Goal: Use online tool/utility: Utilize a website feature to perform a specific function

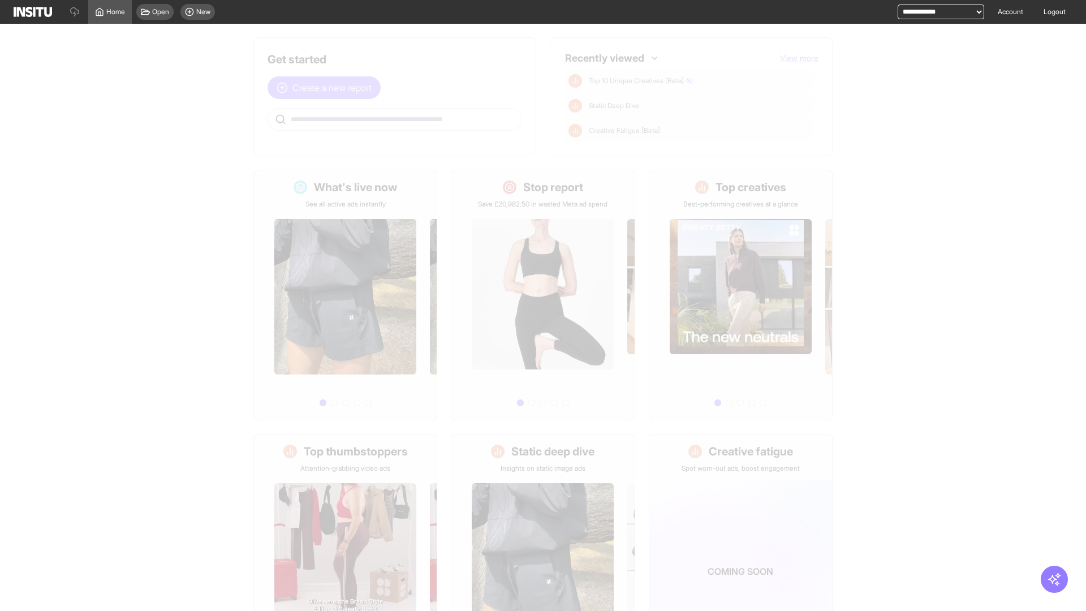
click at [327, 88] on span "Create a new report" at bounding box center [331, 88] width 79 height 14
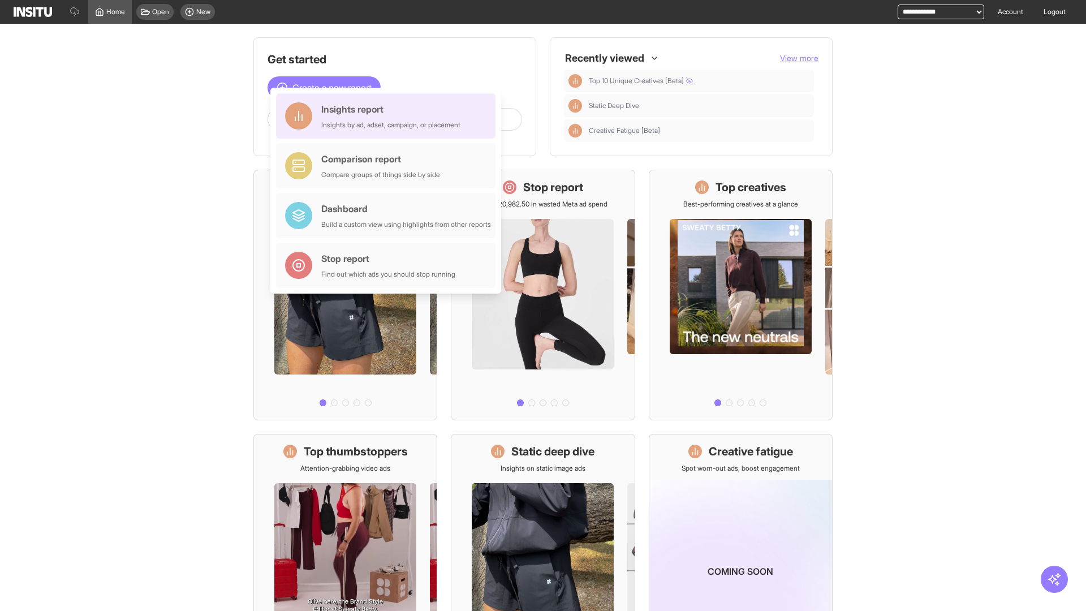
click at [389, 116] on div "Insights report Insights by ad, adset, campaign, or placement" at bounding box center [390, 115] width 139 height 27
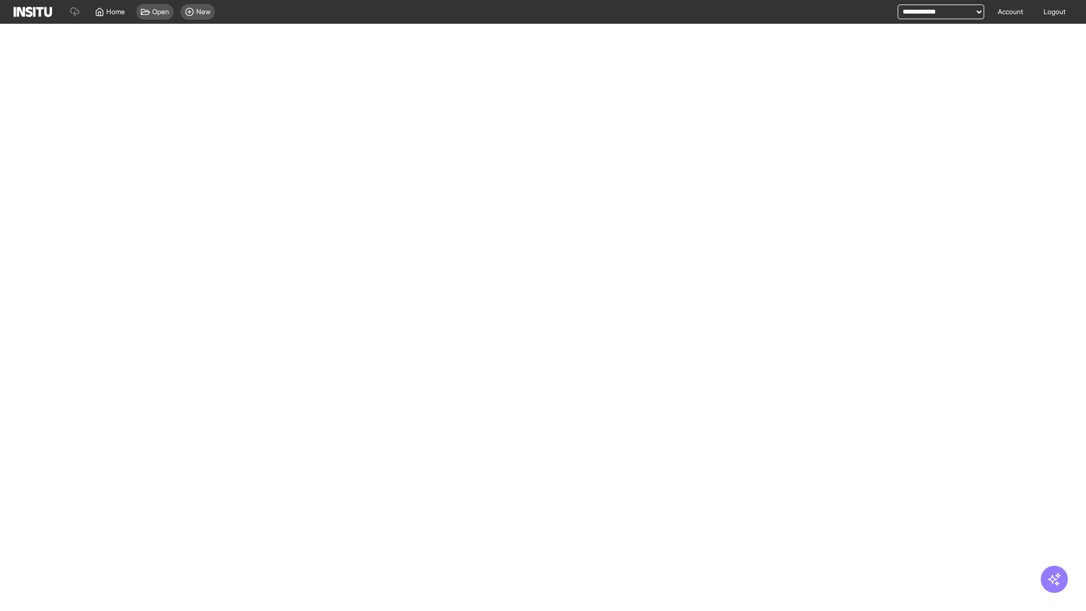
select select "**"
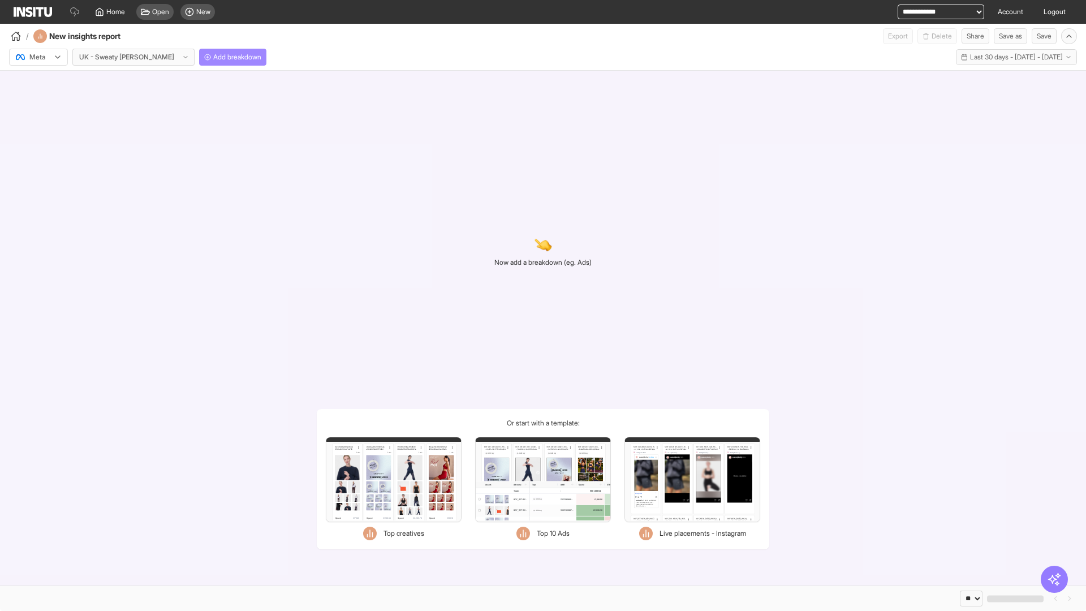
click at [213, 57] on span "Add breakdown" at bounding box center [237, 57] width 48 height 9
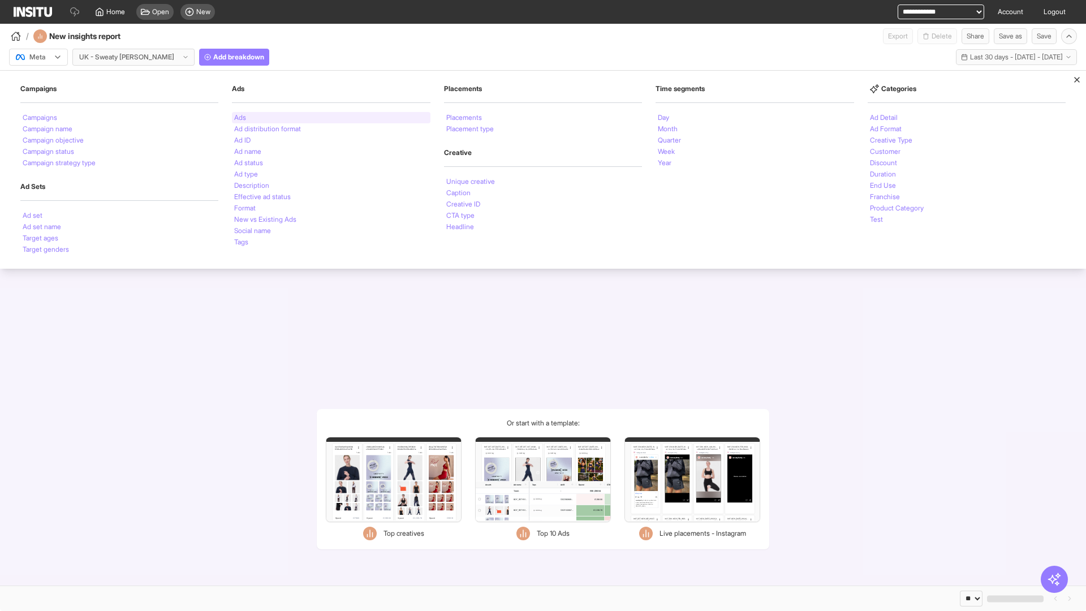
click at [240, 118] on li "Ads" at bounding box center [240, 117] width 12 height 7
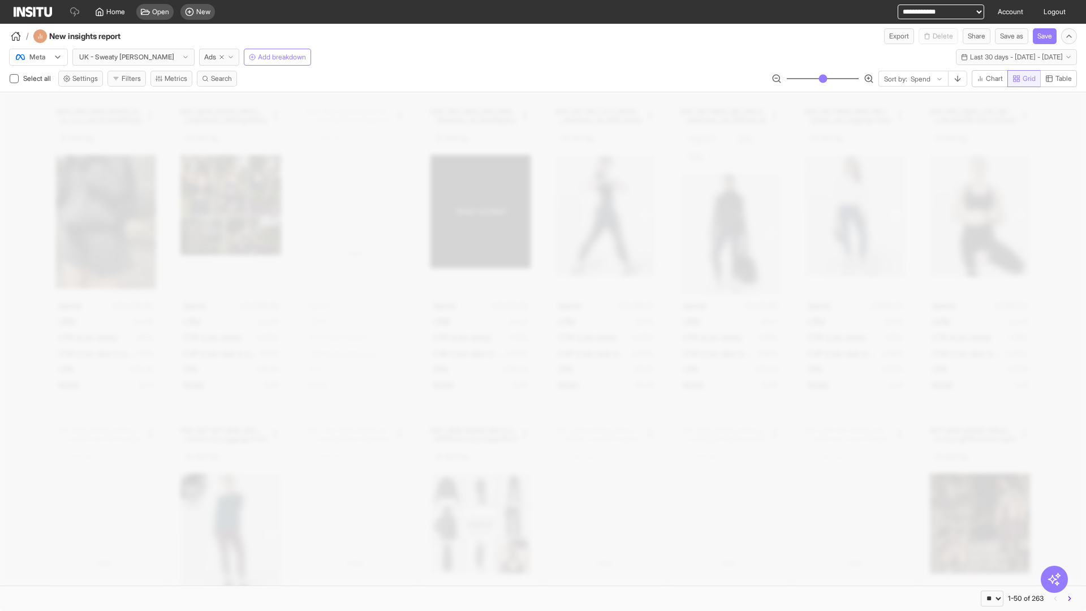
click at [1023, 79] on span "Grid" at bounding box center [1029, 78] width 13 height 9
